Goal: Find specific page/section: Locate a particular part of the current website

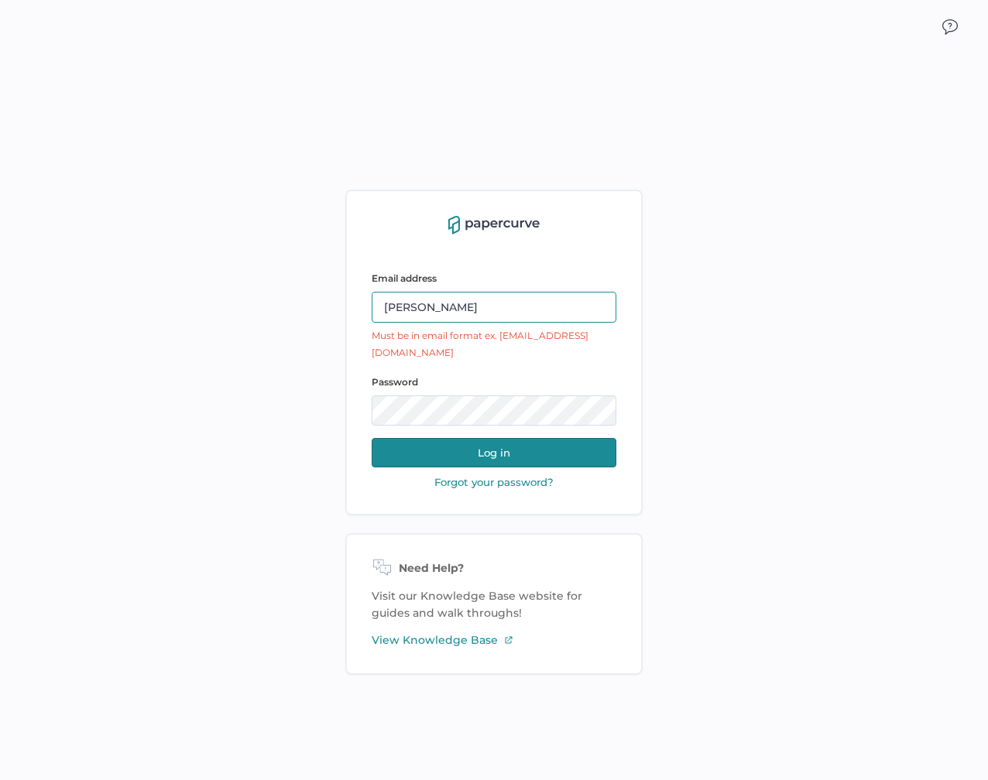
type input "antonio.salumbides@papercurve.com"
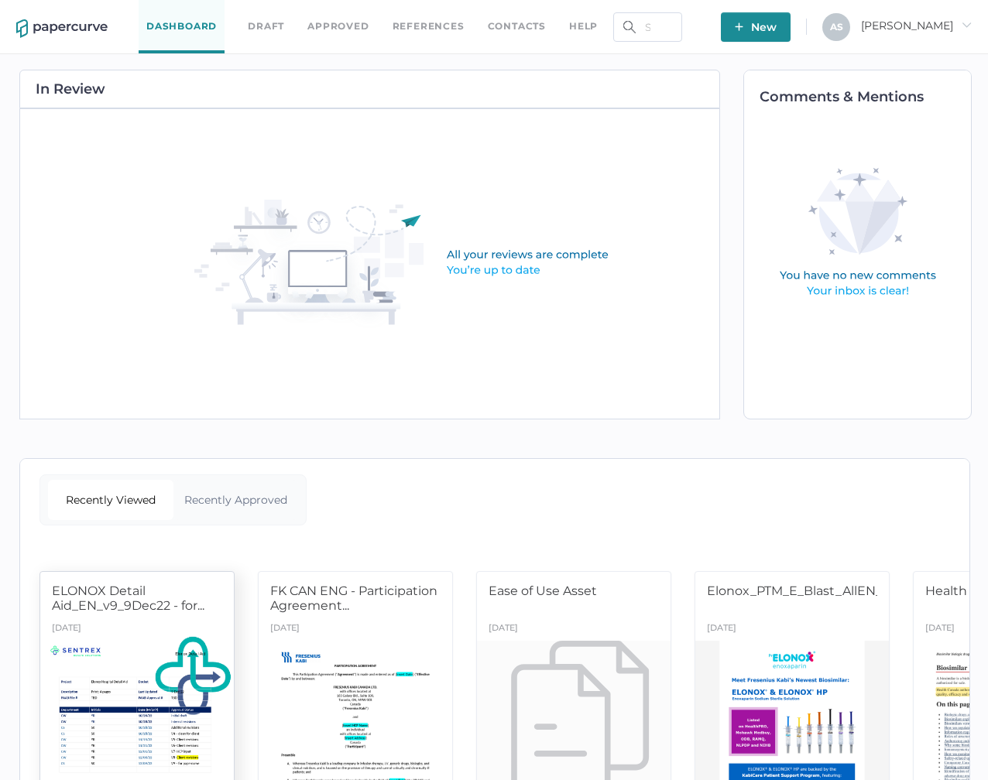
click at [138, 695] on div at bounding box center [138, 722] width 204 height 171
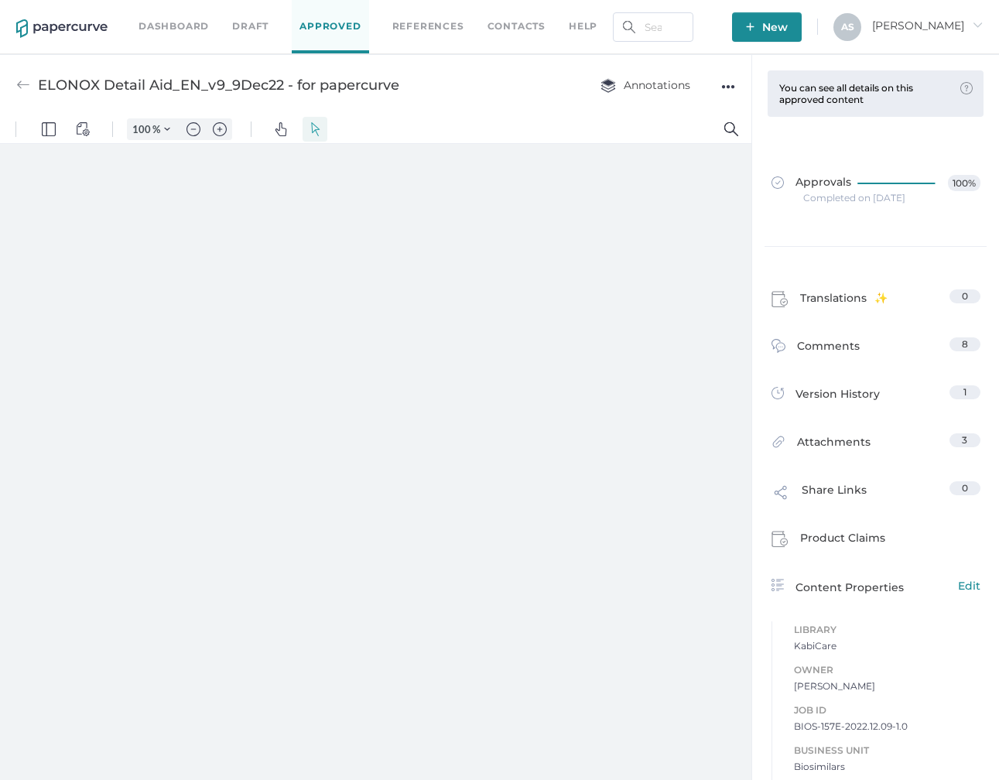
type input "104"
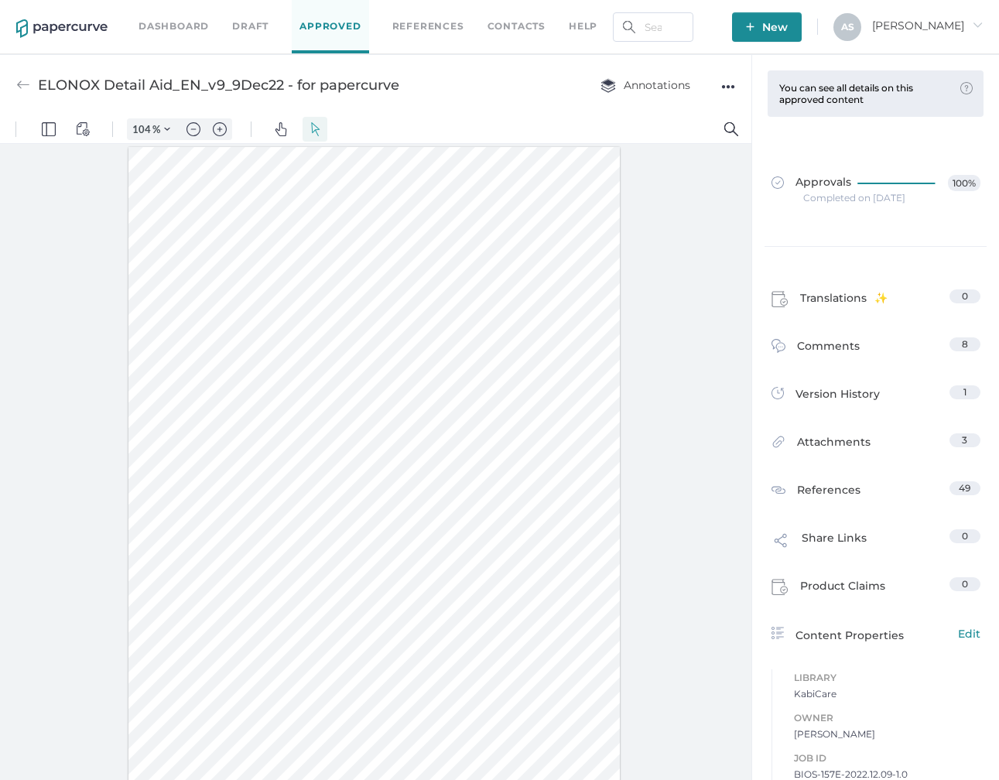
type input "2"
